Goal: Task Accomplishment & Management: Manage account settings

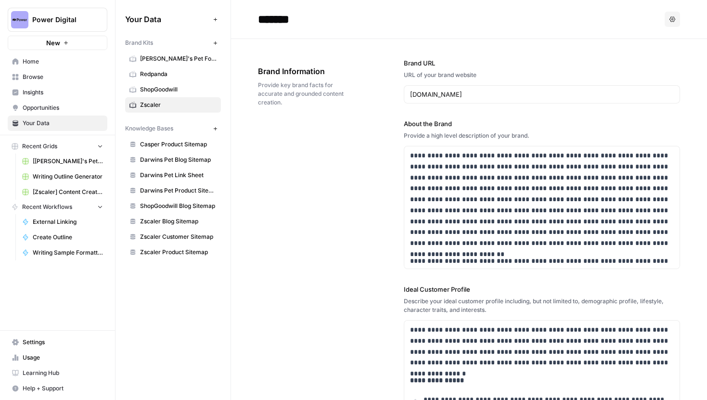
scroll to position [2098, 0]
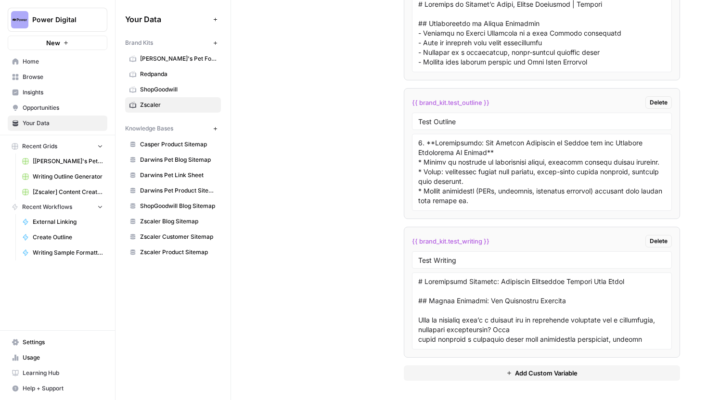
click at [94, 12] on button "Power Digital" at bounding box center [58, 20] width 100 height 24
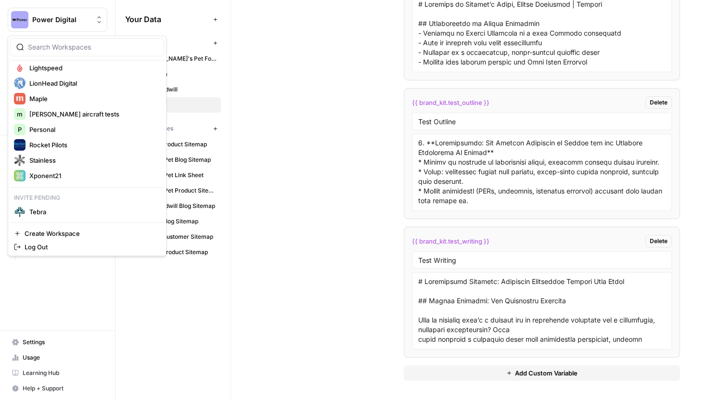
scroll to position [283, 0]
click at [56, 208] on span "Tebra" at bounding box center [92, 211] width 127 height 10
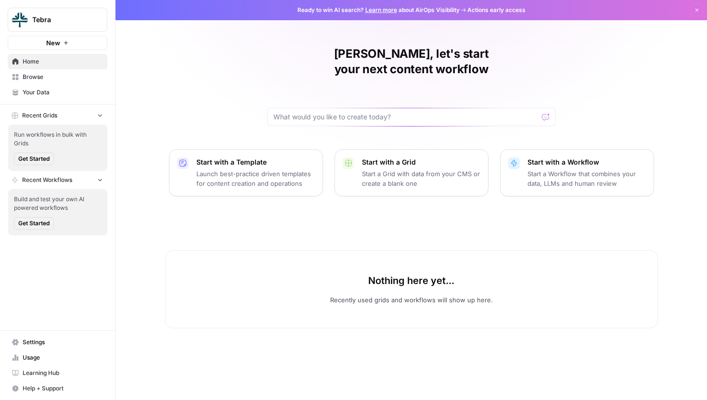
click at [45, 345] on span "Settings" at bounding box center [63, 342] width 80 height 9
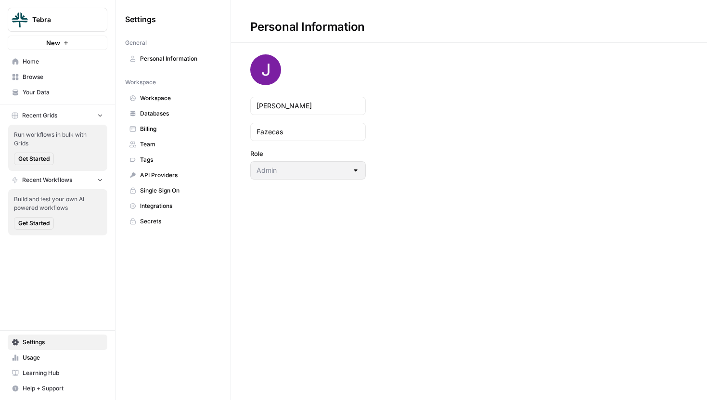
click at [165, 141] on span "Team" at bounding box center [178, 144] width 77 height 9
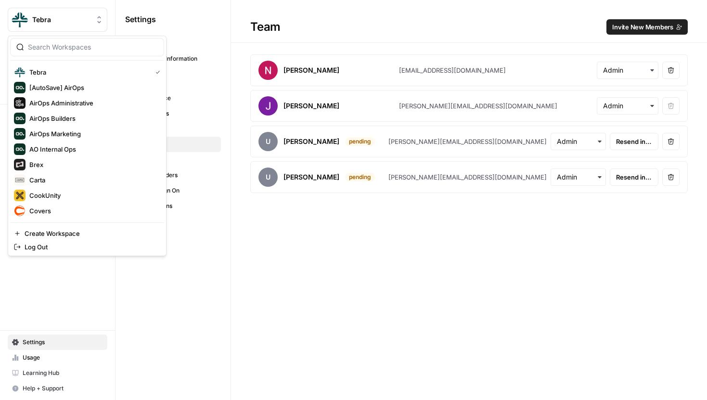
click at [45, 13] on button "Tebra" at bounding box center [58, 20] width 100 height 24
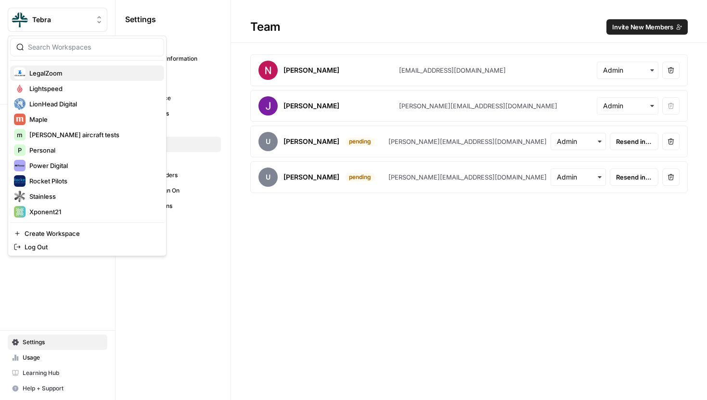
scroll to position [262, 0]
click at [217, 353] on div "Settings General Personal Information Workspace Workspace Databases Billing Tea…" at bounding box center [173, 200] width 115 height 400
